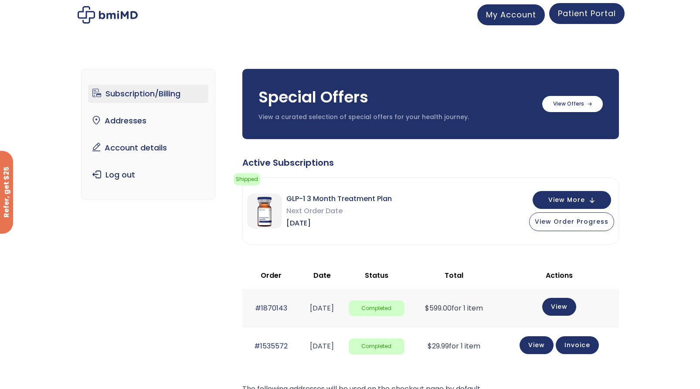
click at [591, 19] on span "Patient Portal" at bounding box center [587, 13] width 58 height 11
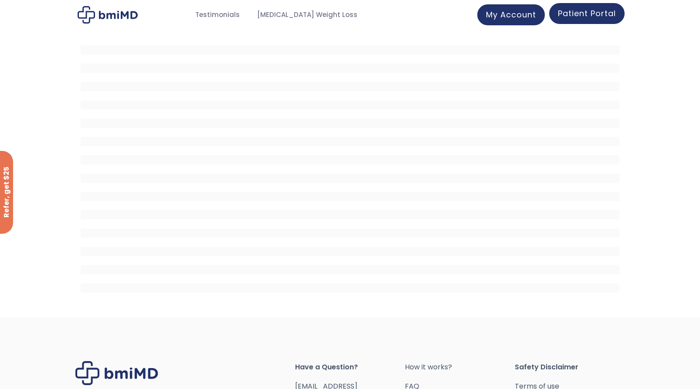
click at [584, 19] on link "Patient Portal" at bounding box center [586, 13] width 75 height 21
